Goal: Check status

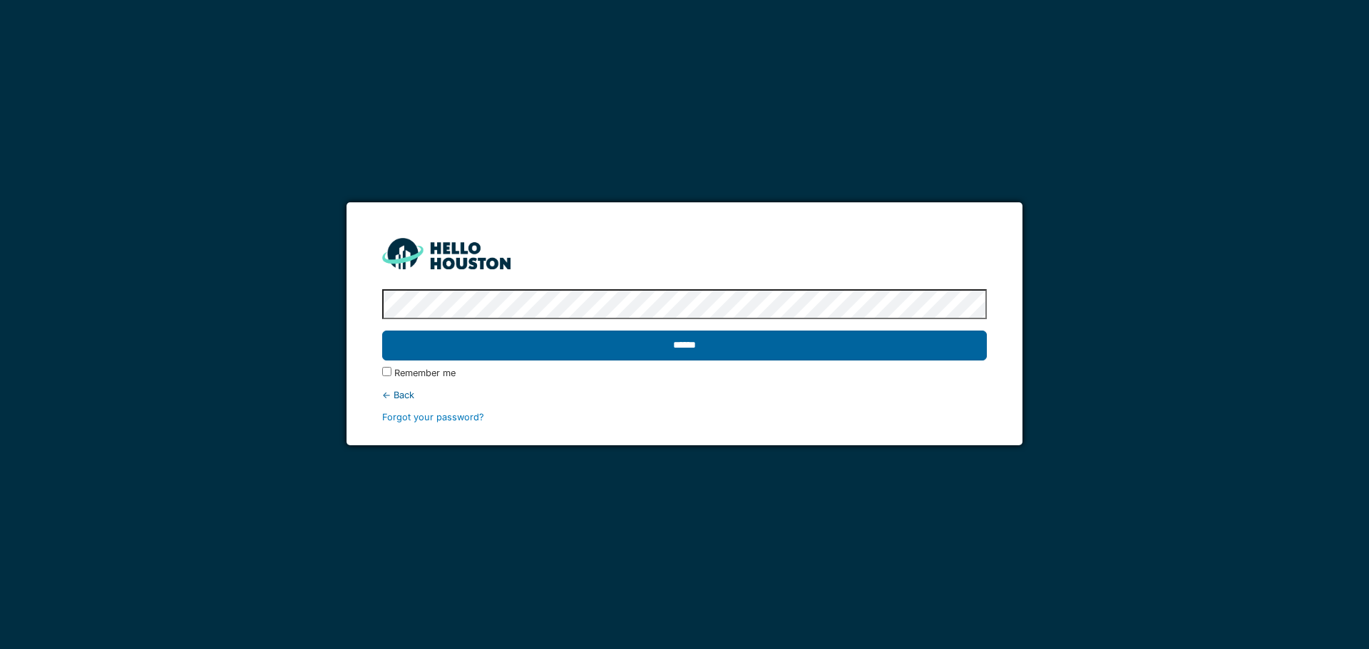
click at [911, 346] on input "******" at bounding box center [684, 346] width 604 height 30
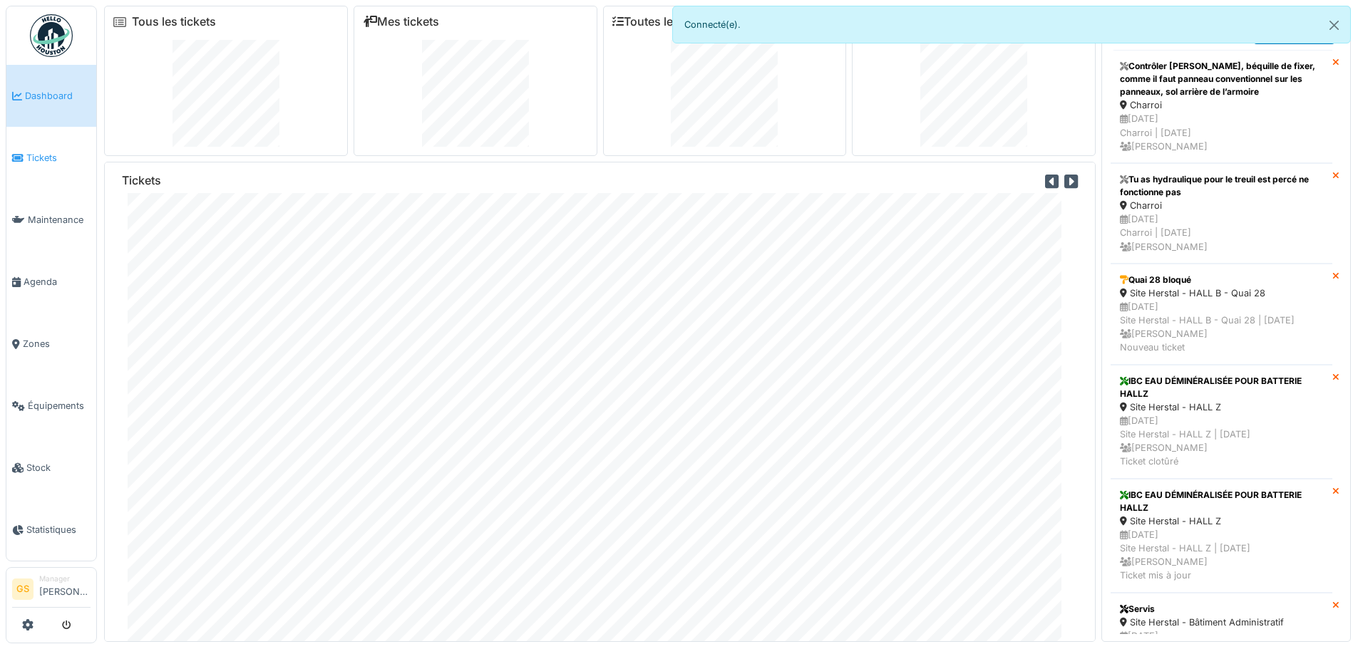
click at [23, 153] on icon at bounding box center [17, 158] width 11 height 10
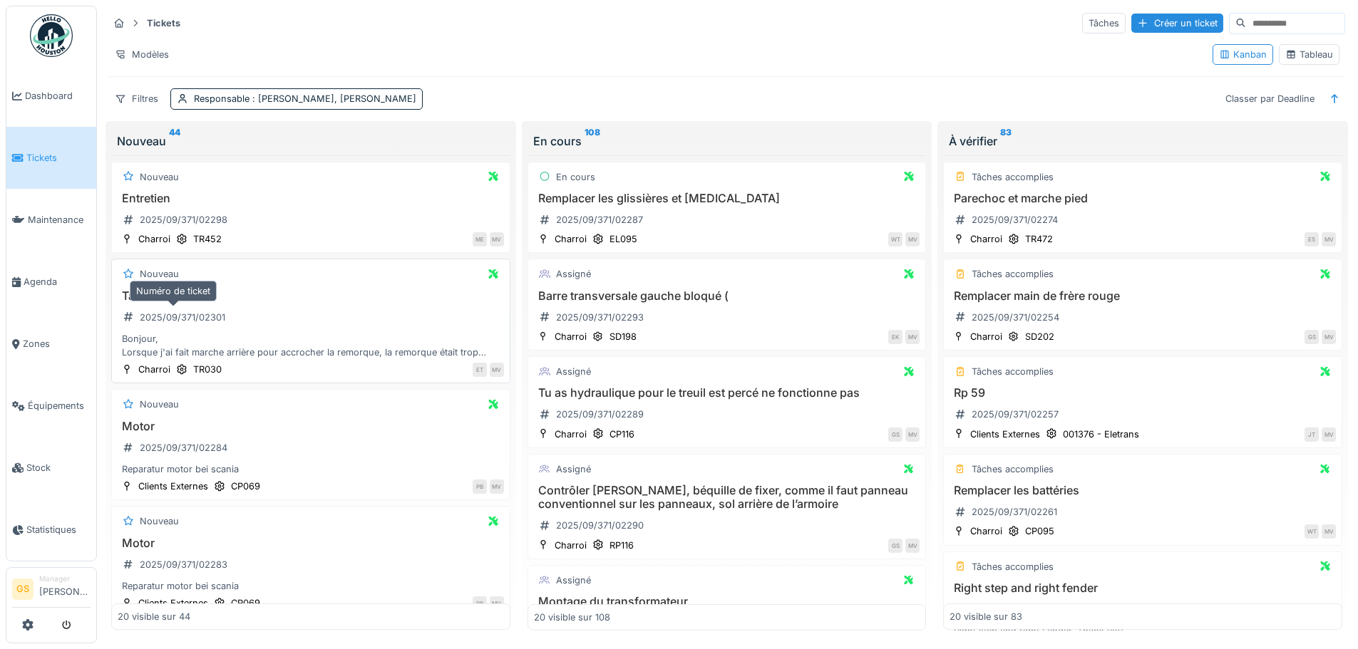
click at [177, 315] on div "2025/09/371/02301" at bounding box center [183, 318] width 86 height 14
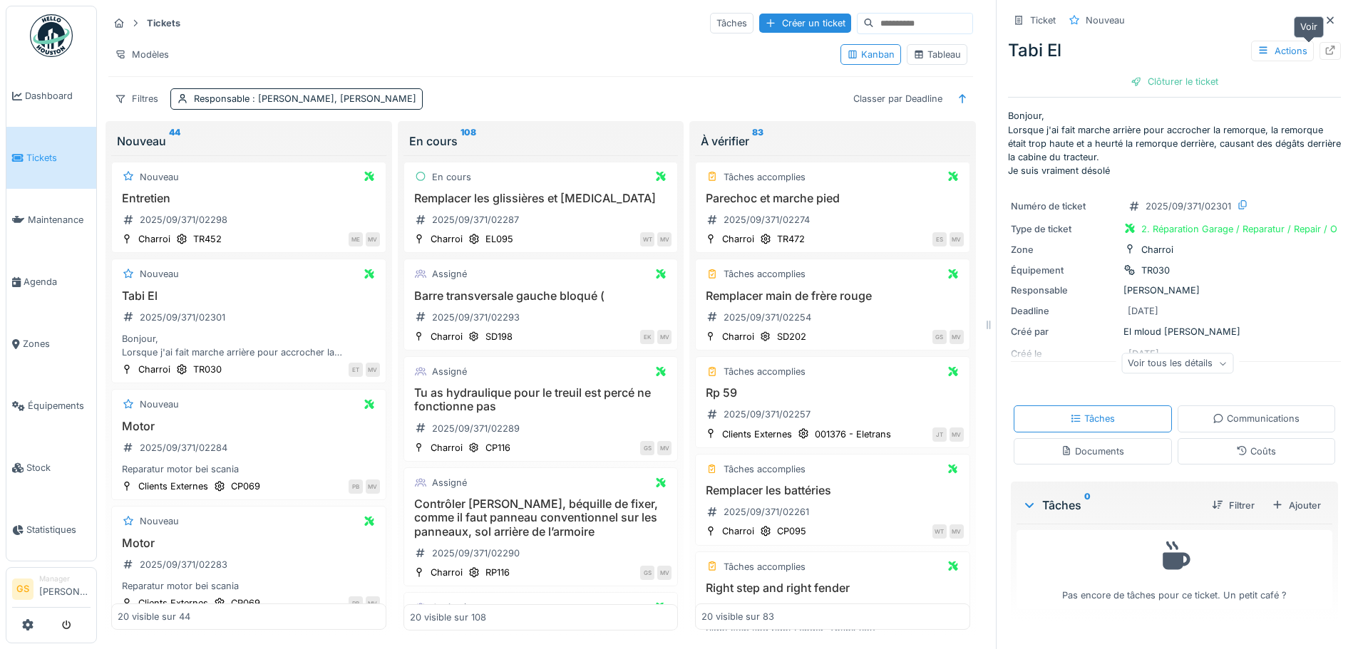
click at [1324, 48] on icon at bounding box center [1329, 50] width 11 height 9
